Goal: Task Accomplishment & Management: Use online tool/utility

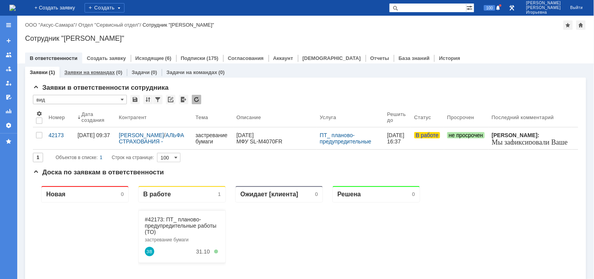
click at [98, 70] on link "Заявки на командах" at bounding box center [89, 72] width 51 height 6
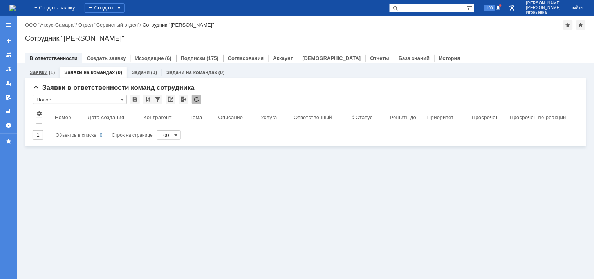
click at [34, 73] on link "Заявки" at bounding box center [39, 72] width 18 height 6
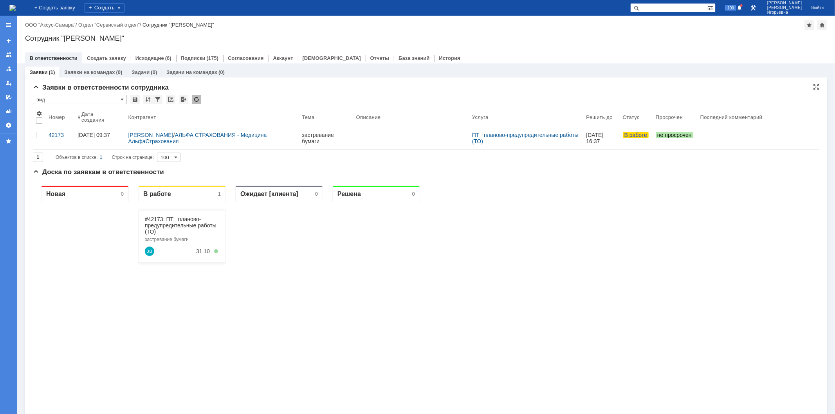
click at [124, 97] on input "вид" at bounding box center [80, 99] width 94 height 9
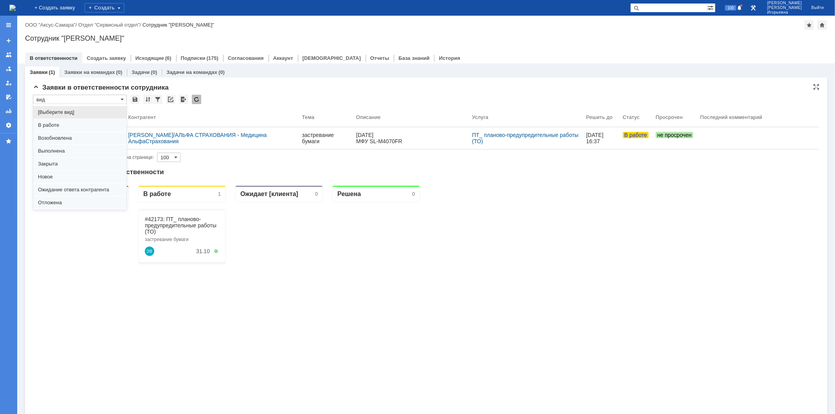
scroll to position [22, 0]
click at [54, 179] on span "Отложена" at bounding box center [80, 181] width 84 height 6
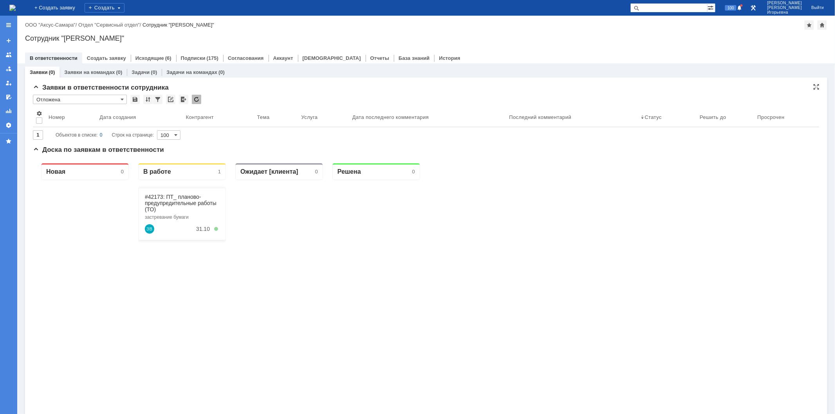
click at [119, 99] on input "Отложена" at bounding box center [80, 99] width 94 height 9
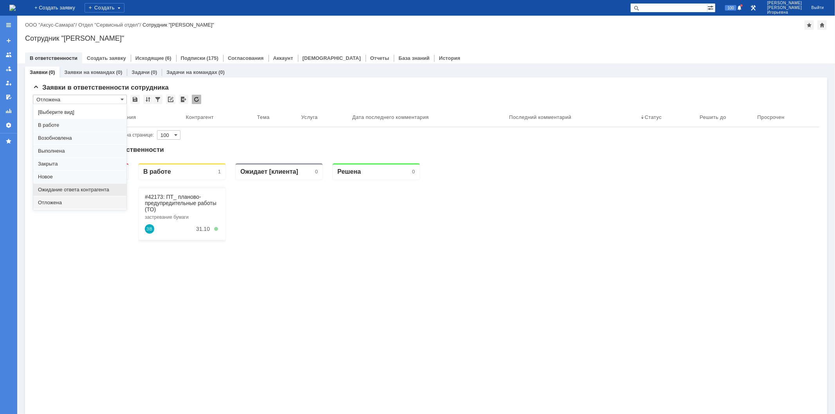
click at [60, 190] on span "Ожидание ответа контрагента" at bounding box center [80, 190] width 84 height 6
type input "Ожидание ответа контрагента"
type input "20"
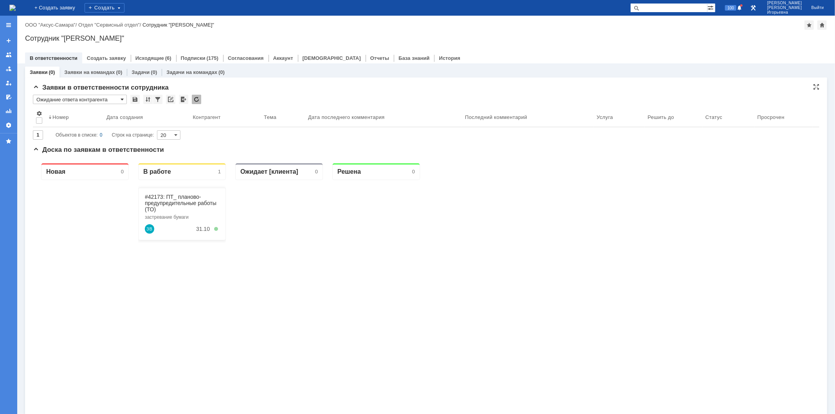
click at [122, 98] on span at bounding box center [122, 99] width 3 height 6
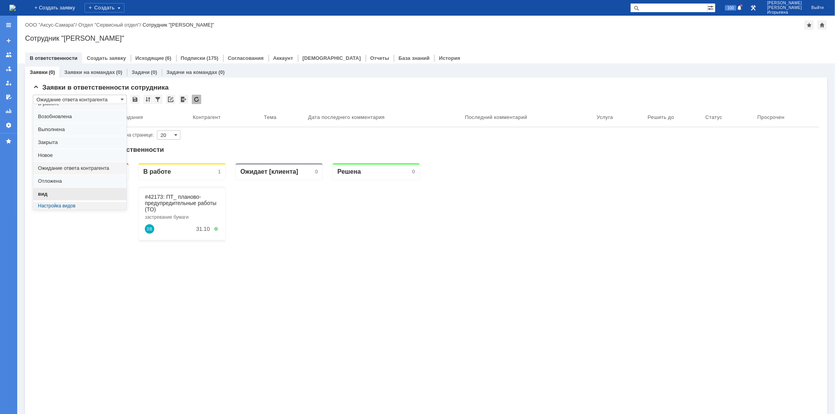
click at [64, 193] on span "вид" at bounding box center [80, 194] width 84 height 6
type input "вид"
type input "100"
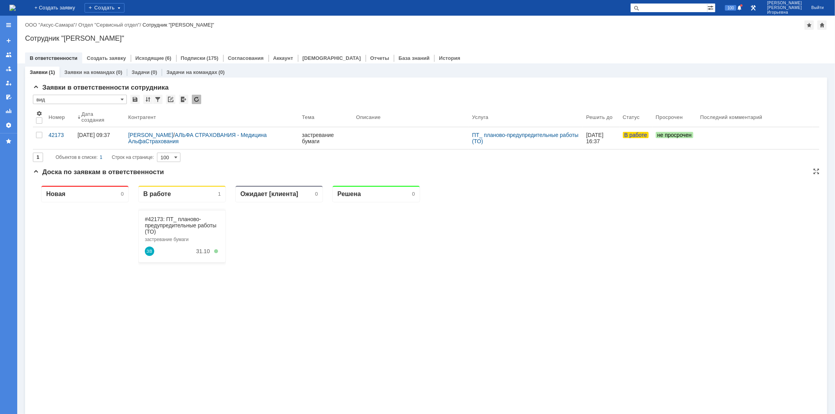
scroll to position [0, 0]
type input "вид"
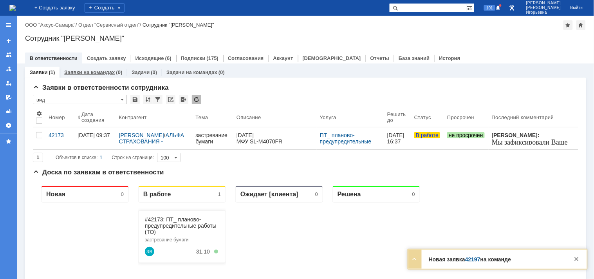
click at [81, 71] on link "Заявки на командах" at bounding box center [89, 72] width 51 height 6
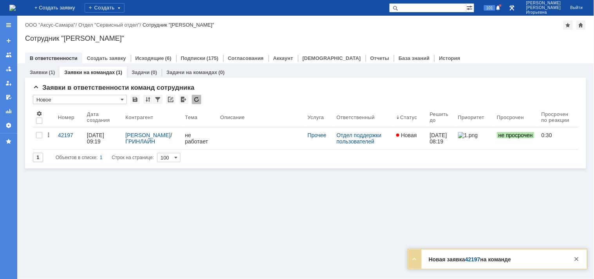
click at [70, 132] on div "42197" at bounding box center [69, 135] width 23 height 6
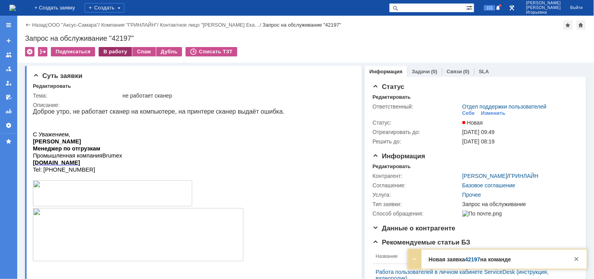
click at [114, 52] on div "В работу" at bounding box center [115, 51] width 33 height 9
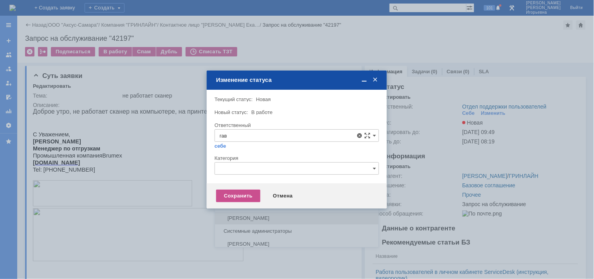
click at [251, 218] on span "Гавриленко Дмитрий Максимович" at bounding box center [297, 218] width 154 height 6
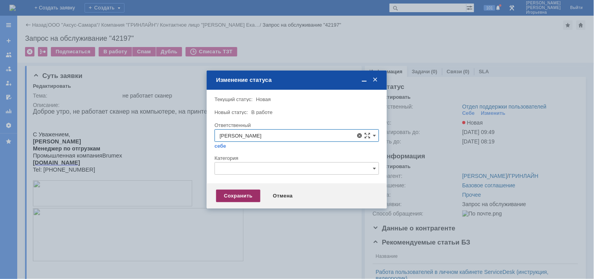
type input "Гавриленко Дмитрий Максимович"
click at [248, 194] on div "Сохранить" at bounding box center [238, 196] width 44 height 13
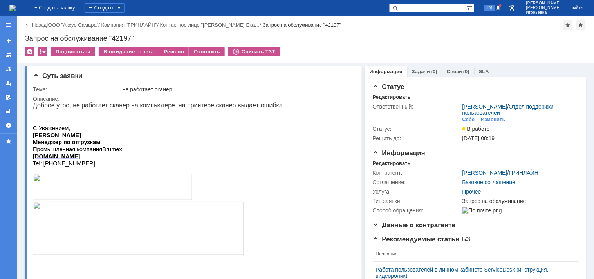
click at [126, 40] on div "Запрос на обслуживание "42197"" at bounding box center [305, 38] width 561 height 8
click at [126, 38] on div "Запрос на обслуживание "42197"" at bounding box center [305, 38] width 561 height 8
copy div "42197"
click at [16, 9] on img at bounding box center [12, 8] width 6 height 6
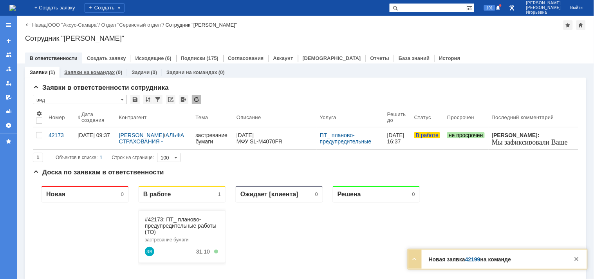
click at [102, 74] on link "Заявки на командах" at bounding box center [89, 72] width 51 height 6
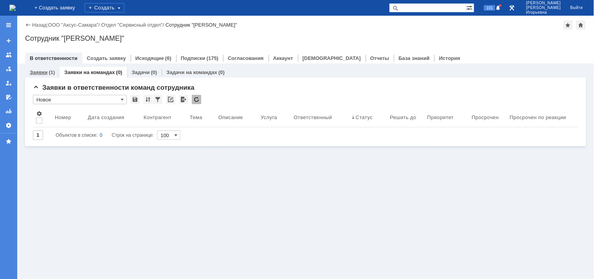
click at [42, 71] on link "Заявки" at bounding box center [39, 72] width 18 height 6
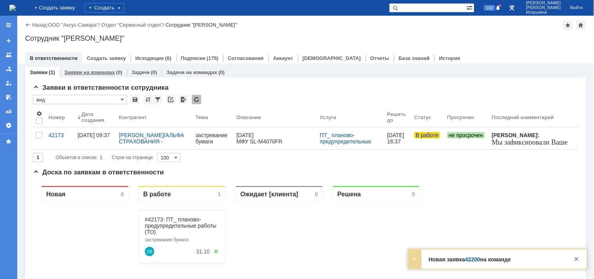
click at [82, 69] on link "Заявки на командах" at bounding box center [89, 72] width 51 height 6
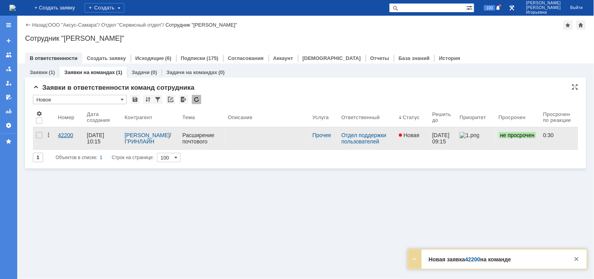
click at [64, 134] on div "42200" at bounding box center [69, 135] width 23 height 6
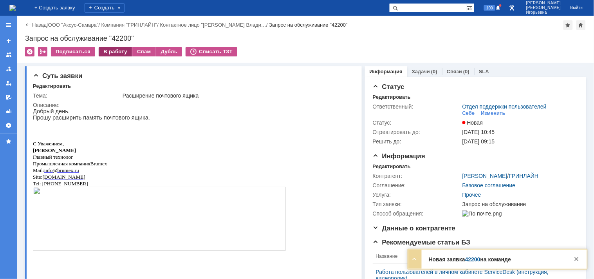
click at [115, 51] on div "В работу" at bounding box center [115, 51] width 33 height 9
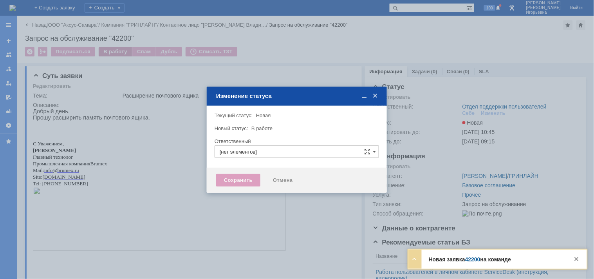
type input "Отдел поддержки пользователей"
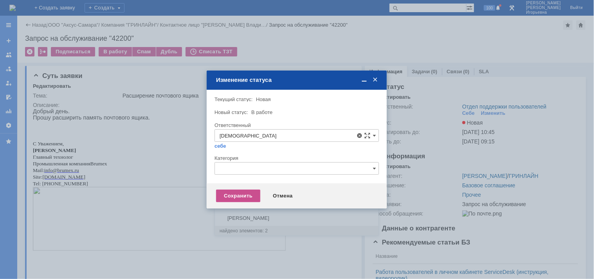
click at [269, 191] on span "[PERSON_NAME]" at bounding box center [297, 192] width 154 height 6
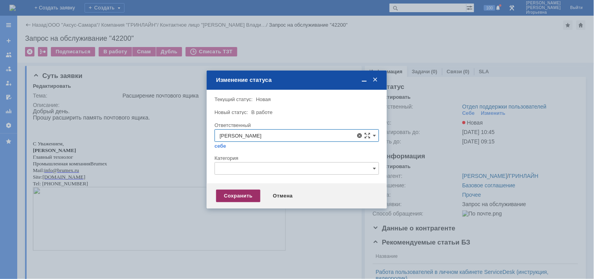
type input "[PERSON_NAME]"
click at [238, 195] on div "Сохранить" at bounding box center [238, 196] width 44 height 13
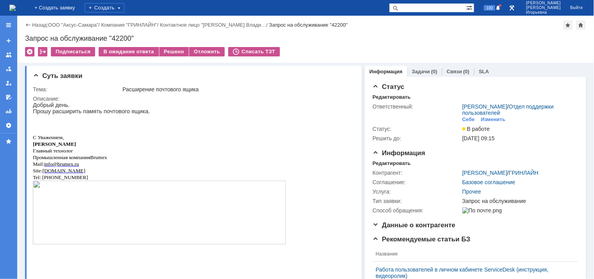
click at [122, 34] on div "Запрос на обслуживание "42200"" at bounding box center [305, 38] width 561 height 8
copy div "42200"
click at [16, 5] on img at bounding box center [12, 8] width 6 height 6
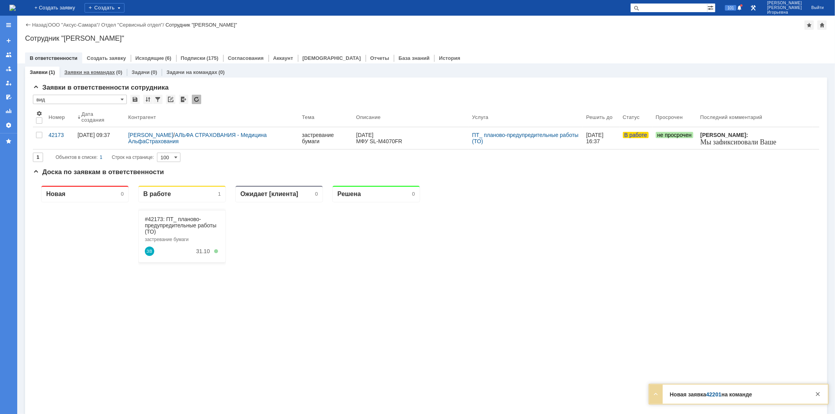
click at [75, 71] on link "Заявки на командах" at bounding box center [89, 72] width 51 height 6
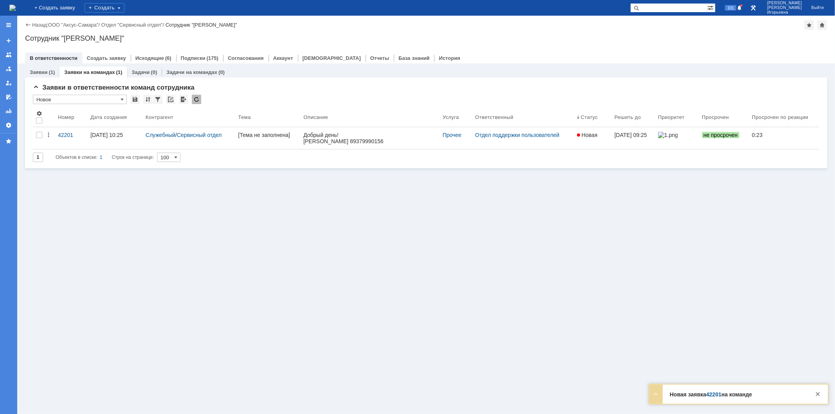
click at [70, 135] on div "42201" at bounding box center [71, 135] width 26 height 6
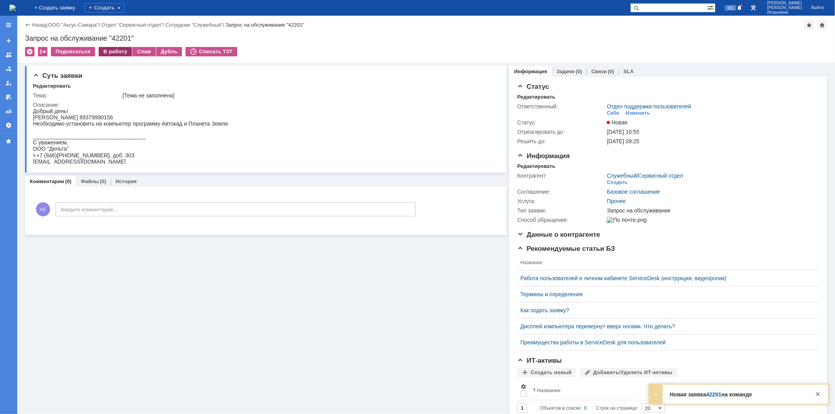
click at [116, 52] on div "В работу" at bounding box center [115, 51] width 33 height 9
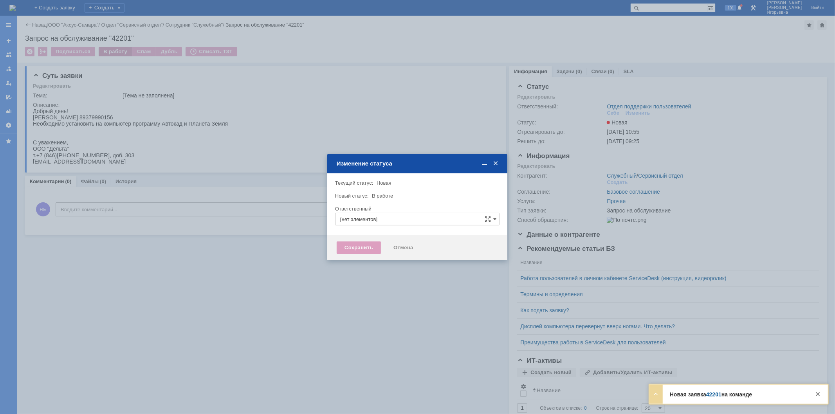
type input "Отдел поддержки пользователей"
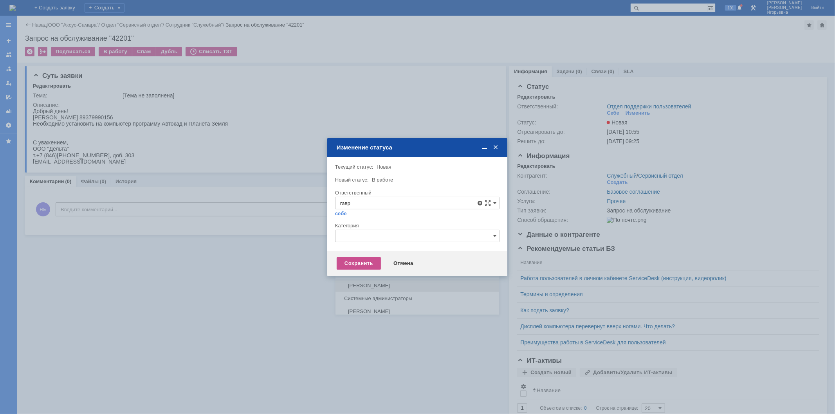
click at [364, 278] on span "[PERSON_NAME]" at bounding box center [417, 286] width 154 height 6
type input "[PERSON_NAME]"
click at [366, 258] on div "Сохранить" at bounding box center [359, 263] width 44 height 13
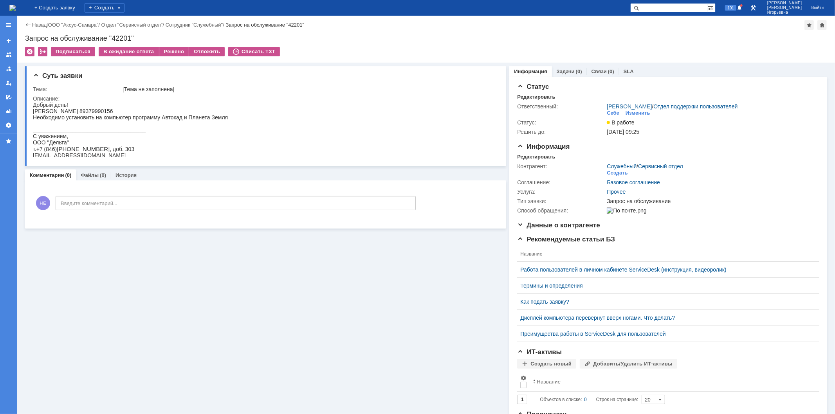
click at [122, 38] on div "Запрос на обслуживание "42201"" at bounding box center [426, 38] width 802 height 8
copy div "42201"
click at [16, 5] on img at bounding box center [12, 8] width 6 height 6
